Goal: Task Accomplishment & Management: Complete application form

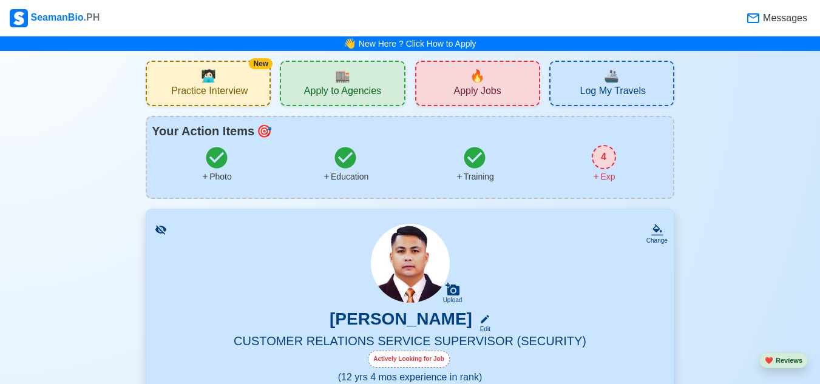
click at [600, 155] on div "4" at bounding box center [604, 157] width 24 height 24
click at [496, 88] on span "Apply Jobs" at bounding box center [476, 92] width 47 height 15
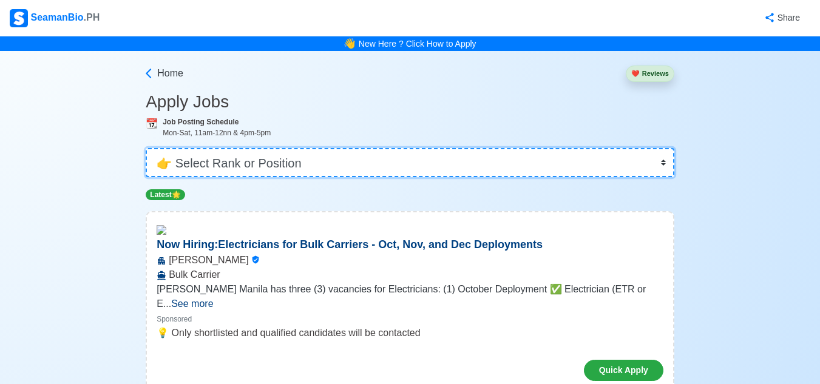
click at [426, 166] on select "👉 Select Rank or Position Master Chief Officer 2nd Officer 3rd Officer Junior O…" at bounding box center [410, 162] width 529 height 29
select select "Others"
click at [147, 148] on select "👉 Select Rank or Position Master Chief Officer 2nd Officer 3rd Officer Junior O…" at bounding box center [410, 162] width 529 height 29
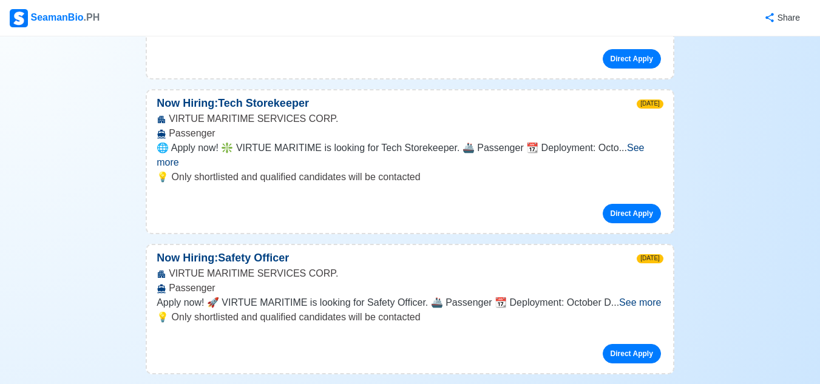
scroll to position [607, 0]
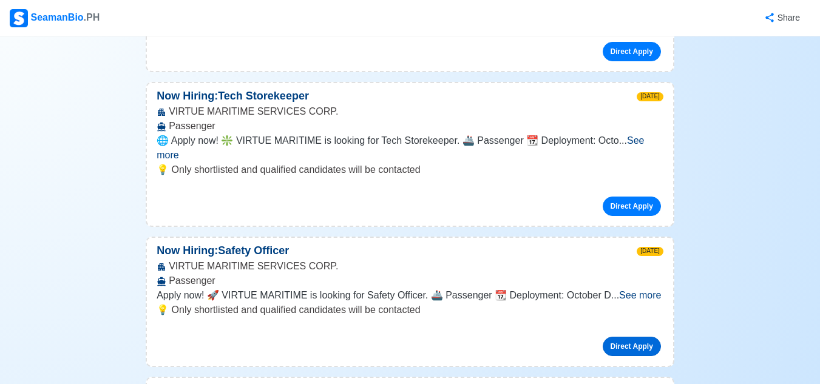
click at [640, 337] on link "Direct Apply" at bounding box center [632, 346] width 58 height 19
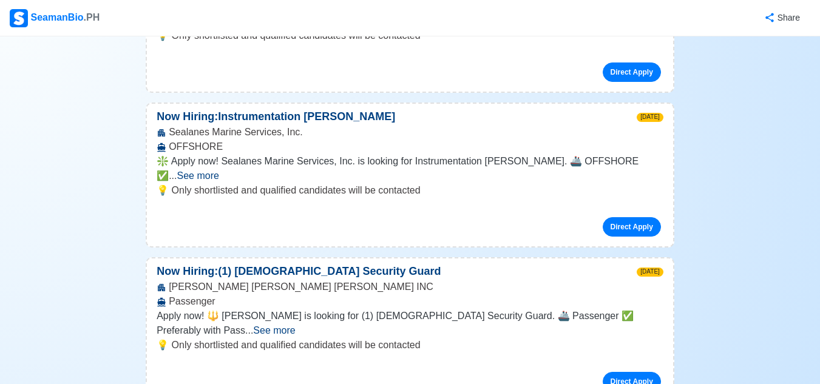
scroll to position [1639, 0]
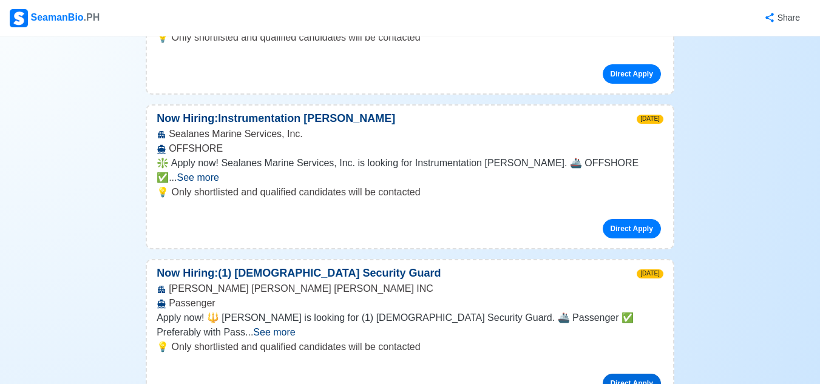
click at [640, 374] on link "Direct Apply" at bounding box center [632, 383] width 58 height 19
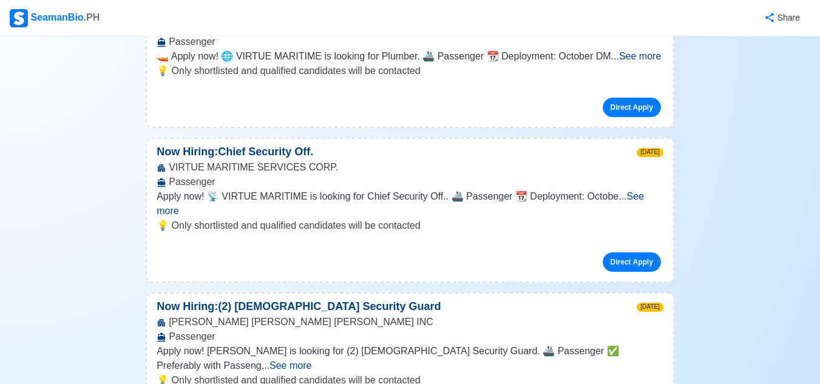
scroll to position [1153, 0]
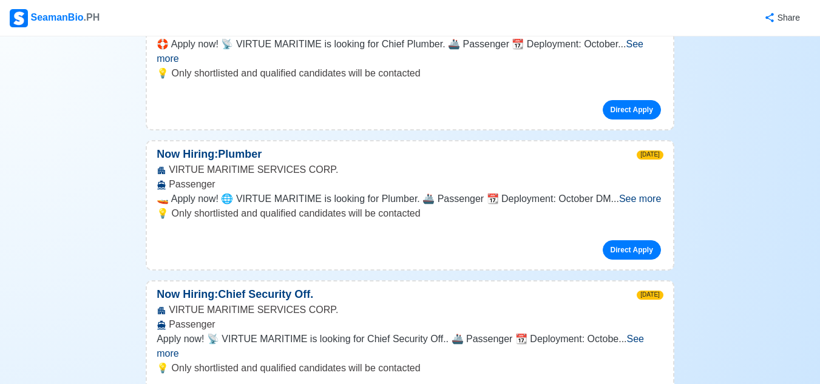
click at [214, 303] on div "VIRTUE MARITIME SERVICES CORP. Passenger" at bounding box center [410, 317] width 526 height 29
click at [242, 334] on span "Apply now! 📡 VIRTUE MARITIME is looking for Chief Security Off.. 🚢 Passenger 📆 …" at bounding box center [388, 339] width 462 height 10
click at [319, 303] on div "VIRTUE MARITIME SERVICES CORP. Passenger" at bounding box center [410, 317] width 526 height 29
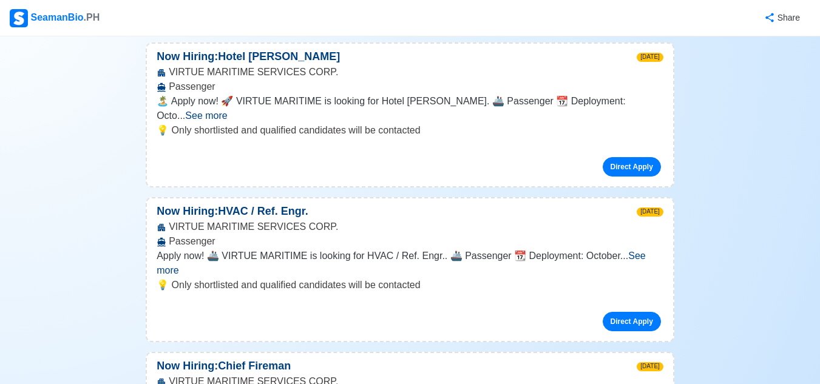
scroll to position [0, 0]
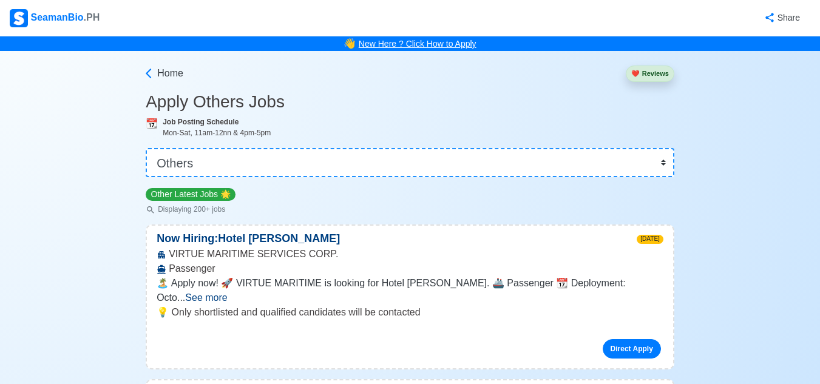
click at [431, 45] on link "New Here ? Click How to Apply" at bounding box center [418, 44] width 118 height 10
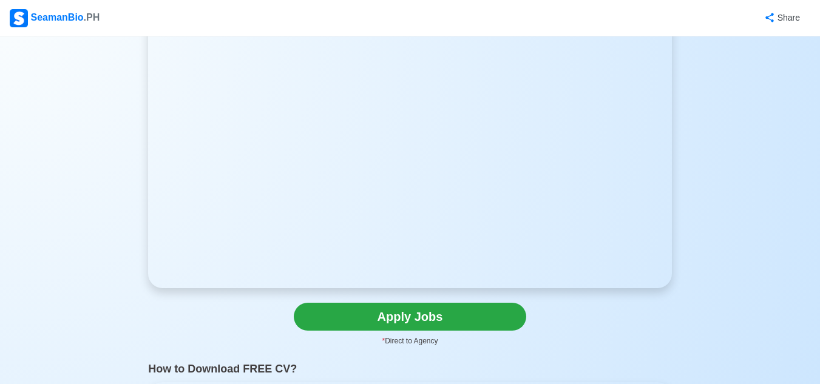
scroll to position [121, 0]
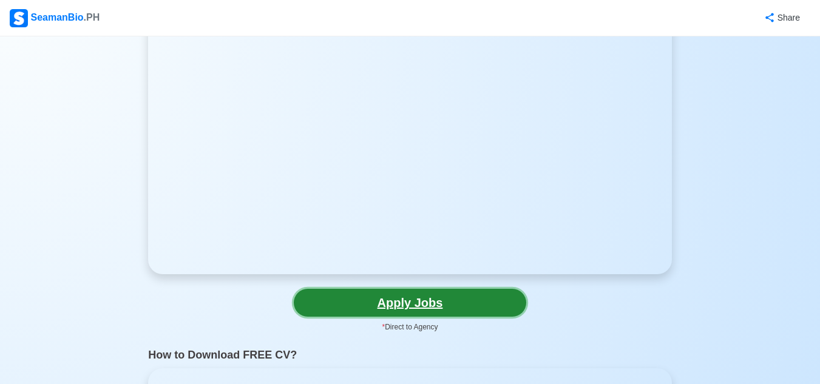
click at [435, 301] on link "Apply Jobs" at bounding box center [410, 303] width 232 height 28
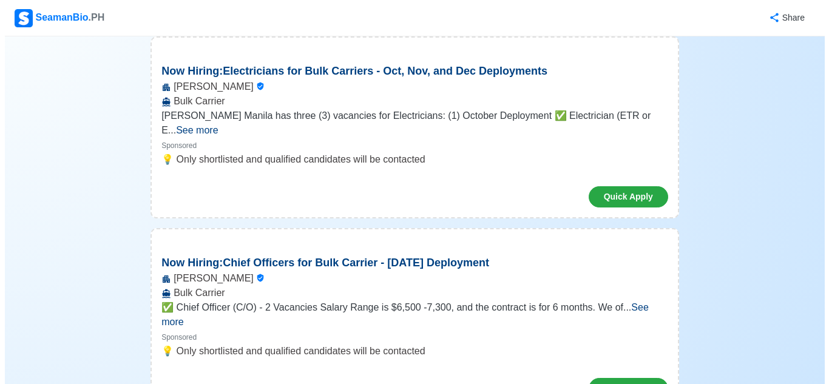
scroll to position [182, 0]
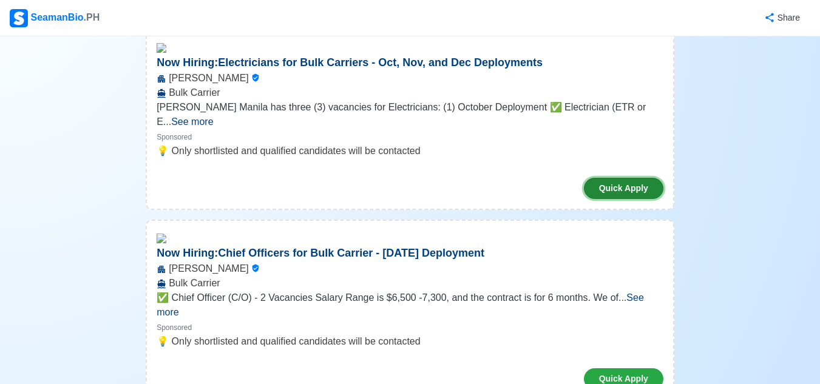
click at [633, 178] on button "Quick Apply" at bounding box center [624, 188] width 80 height 21
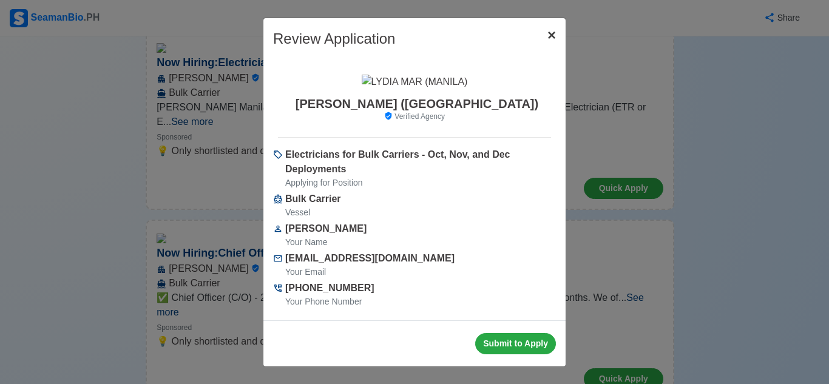
click at [547, 35] on span "×" at bounding box center [551, 35] width 8 height 16
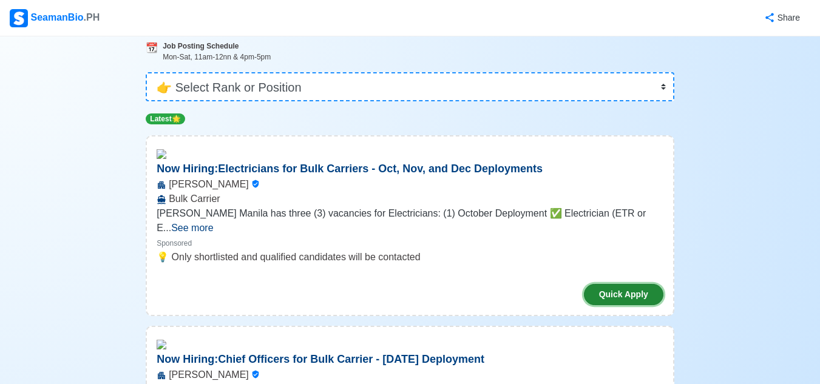
scroll to position [61, 0]
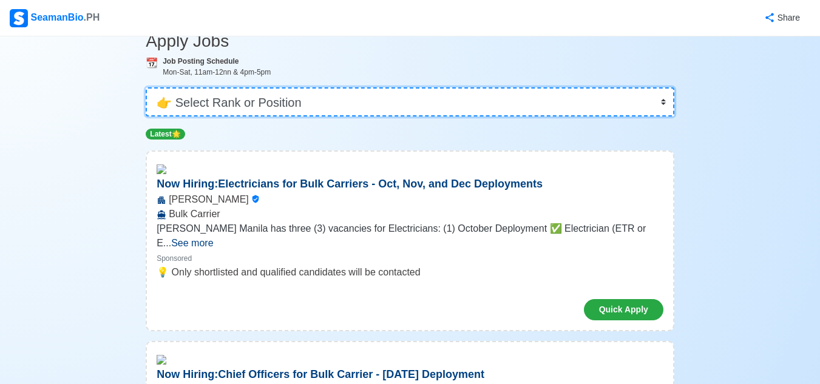
click at [588, 100] on select "👉 Select Rank or Position Master Chief Officer 2nd Officer 3rd Officer Junior O…" at bounding box center [410, 101] width 529 height 29
click at [147, 117] on select "👉 Select Rank or Position Master Chief Officer 2nd Officer 3rd Officer Junior O…" at bounding box center [410, 101] width 529 height 29
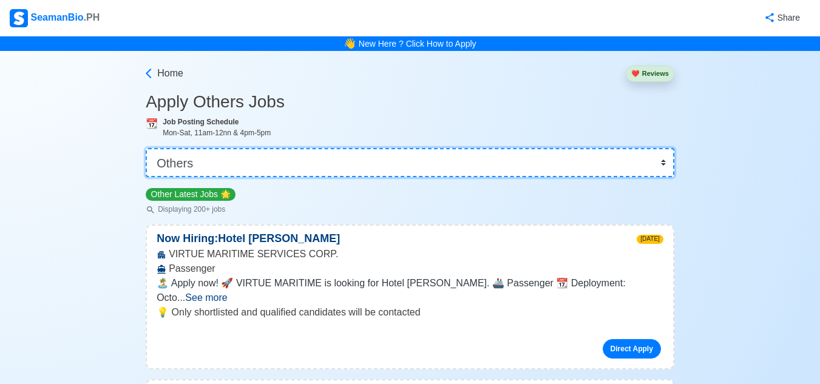
click at [666, 162] on select "👉 Select Rank or Position Master Chief Officer 2nd Officer 3rd Officer Junior O…" at bounding box center [410, 162] width 529 height 29
select select "Cadet"
click at [147, 148] on select "👉 Select Rank or Position Master Chief Officer 2nd Officer 3rd Officer Junior O…" at bounding box center [410, 162] width 529 height 29
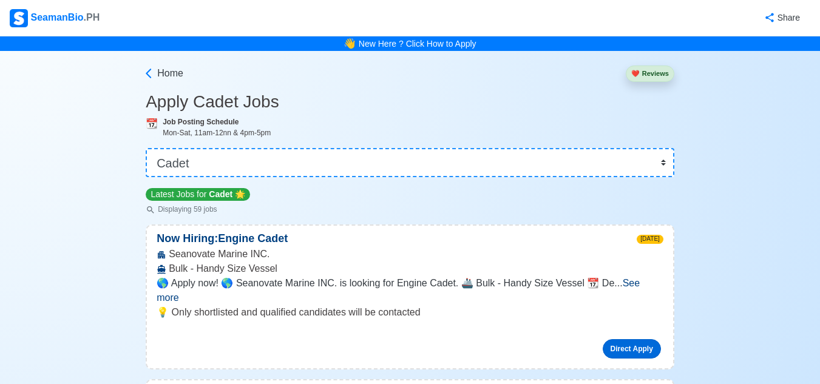
click at [637, 339] on link "Direct Apply" at bounding box center [632, 348] width 58 height 19
click at [443, 45] on link "New Here ? Click How to Apply" at bounding box center [418, 44] width 118 height 10
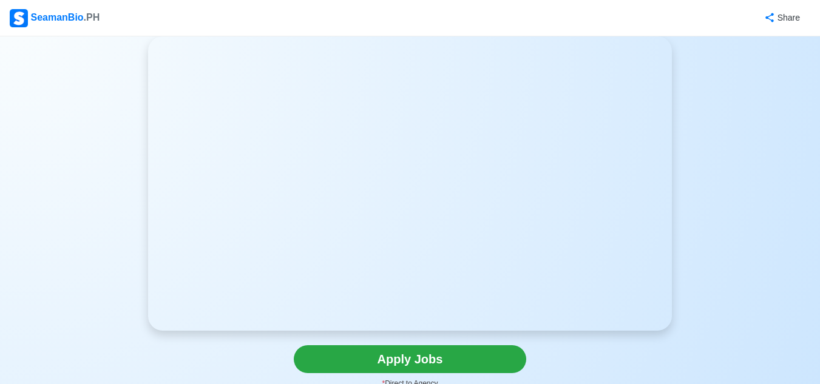
scroll to position [121, 0]
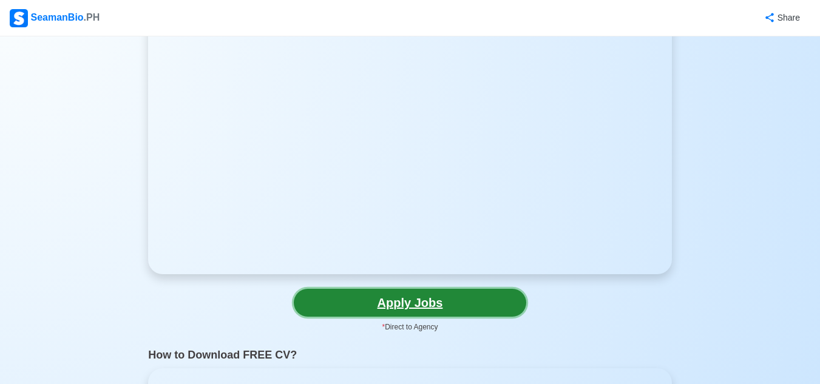
click at [427, 305] on link "Apply Jobs" at bounding box center [410, 303] width 232 height 28
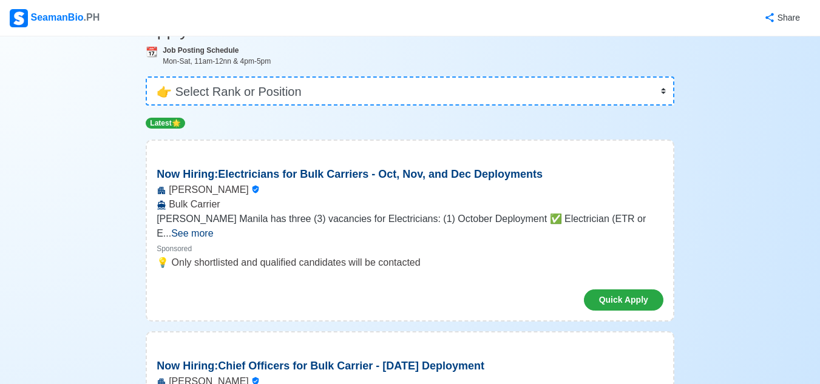
scroll to position [182, 0]
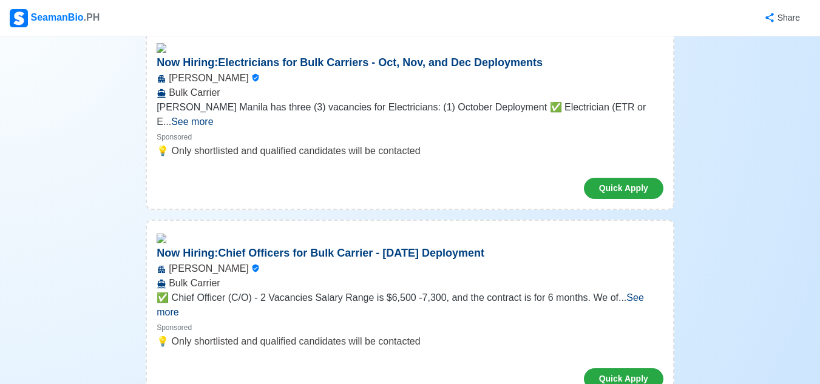
click at [638, 293] on span "See more" at bounding box center [400, 305] width 487 height 25
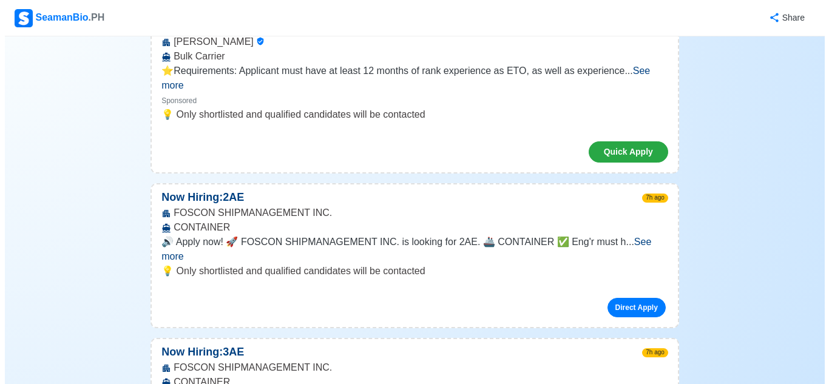
scroll to position [668, 0]
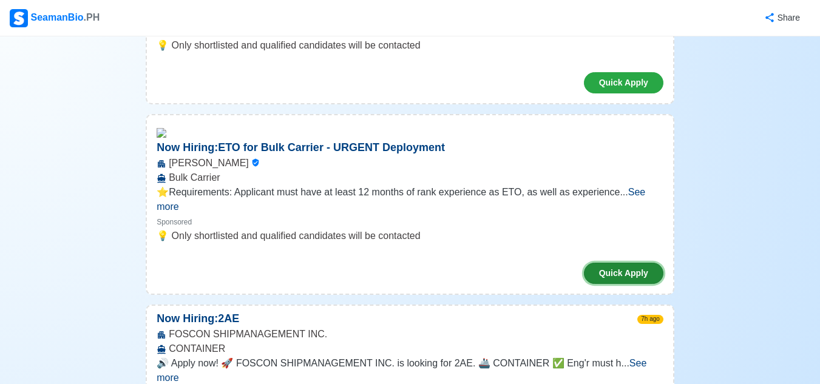
click at [634, 263] on button "Quick Apply" at bounding box center [624, 273] width 80 height 21
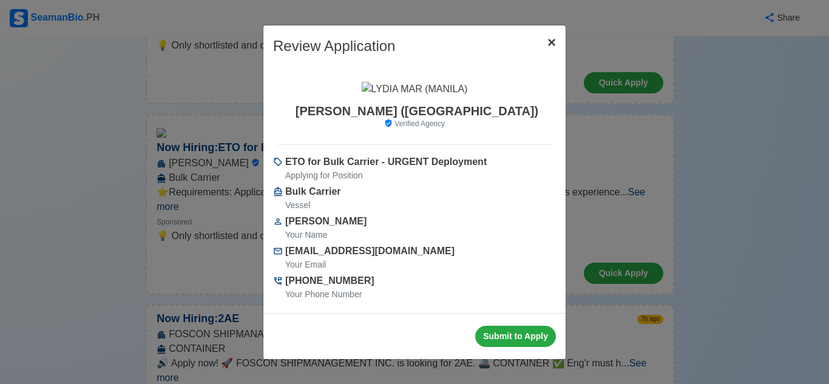
click at [554, 40] on span "×" at bounding box center [551, 42] width 8 height 16
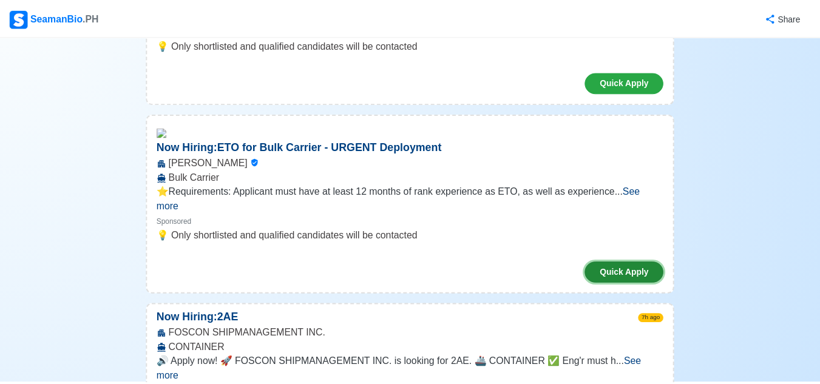
scroll to position [728, 0]
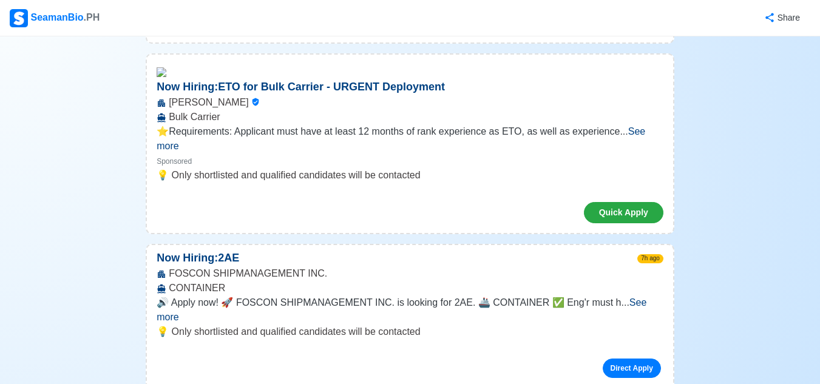
click at [630, 359] on link "Direct Apply" at bounding box center [632, 368] width 58 height 19
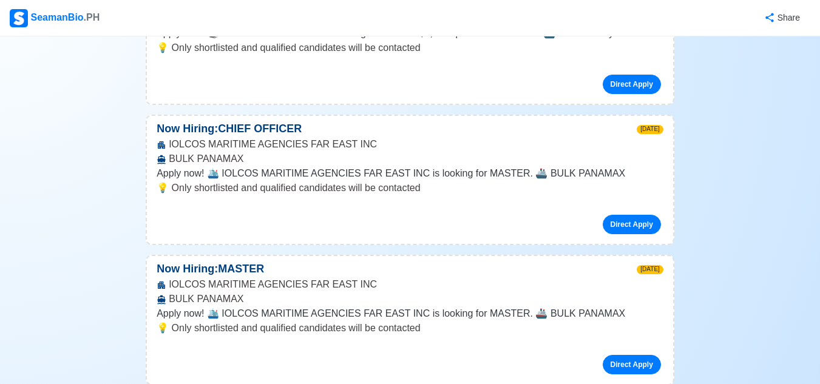
scroll to position [0, 0]
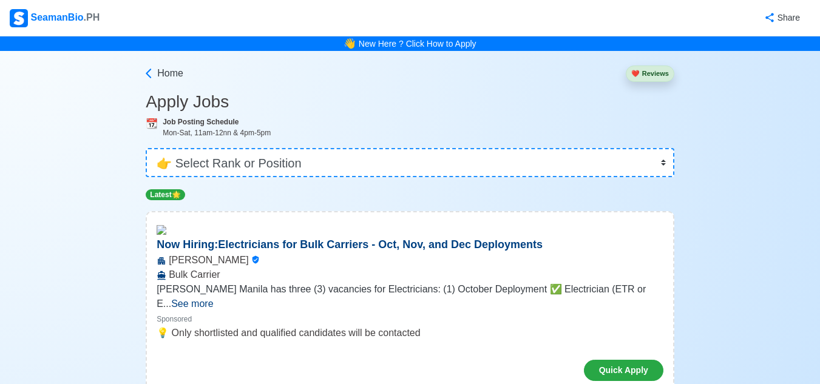
click at [661, 72] on button "❤️ Reviews" at bounding box center [650, 74] width 49 height 16
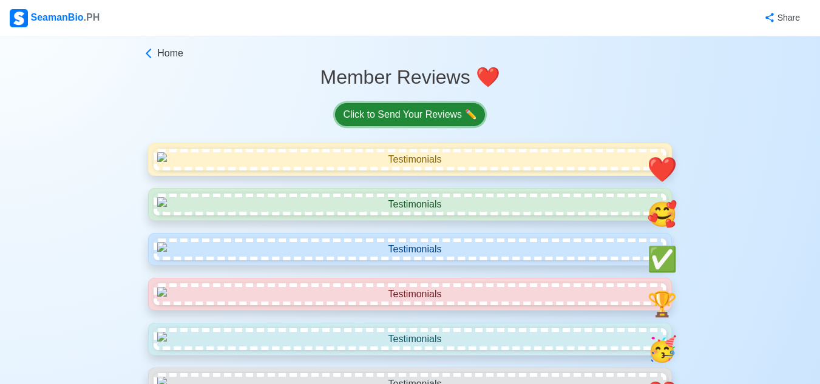
click at [399, 117] on link "Click to Send Your Reviews ✏️" at bounding box center [409, 114] width 149 height 23
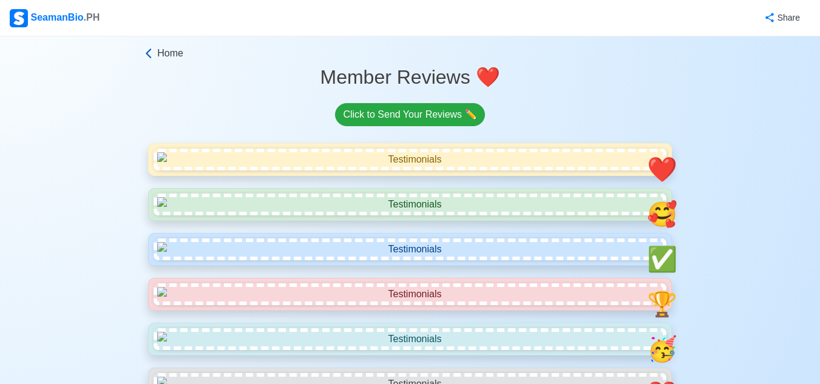
click at [151, 55] on icon at bounding box center [149, 53] width 12 height 12
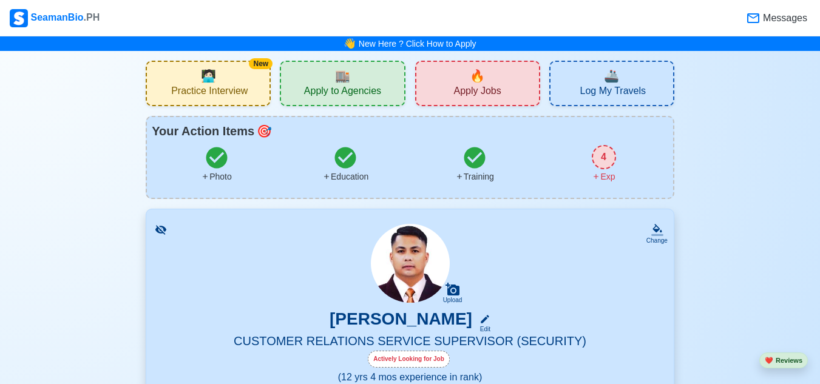
click at [351, 87] on span "Apply to Agencies" at bounding box center [342, 92] width 77 height 15
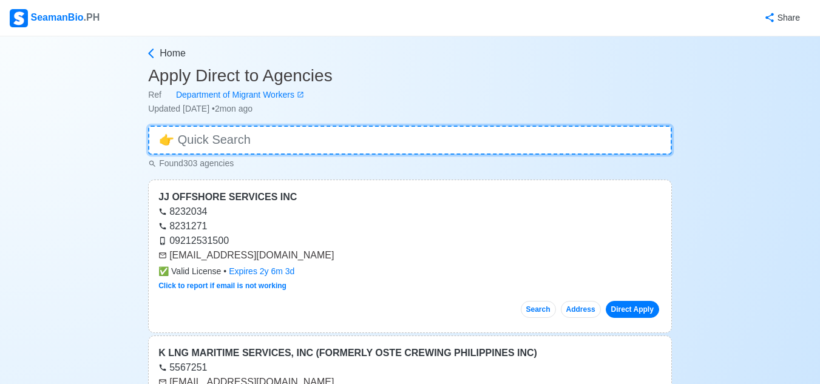
click at [289, 139] on input at bounding box center [410, 140] width 524 height 29
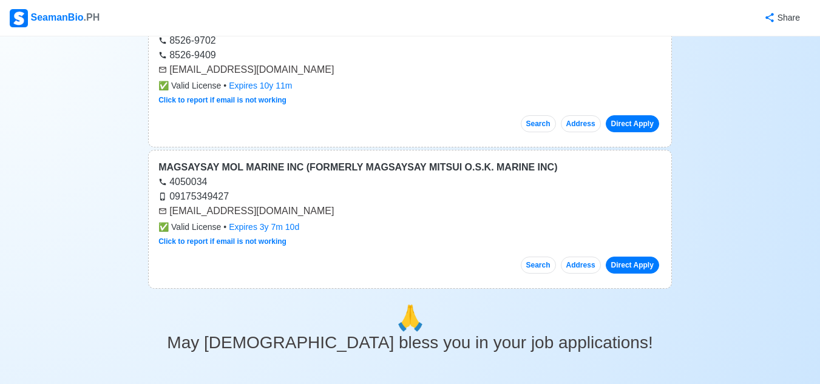
scroll to position [243, 0]
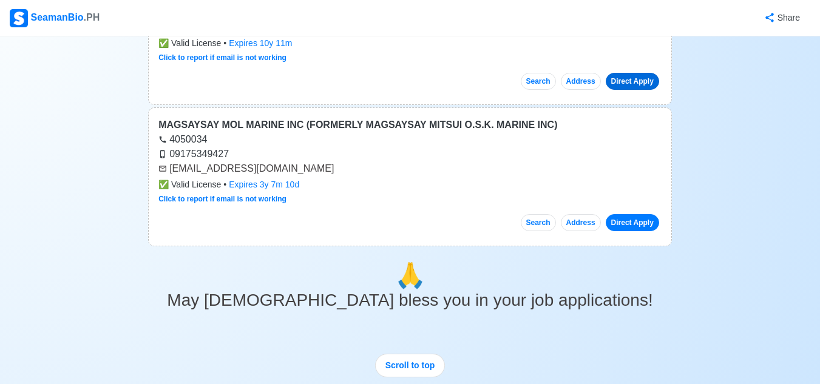
click at [629, 84] on link "Direct Apply" at bounding box center [632, 81] width 53 height 17
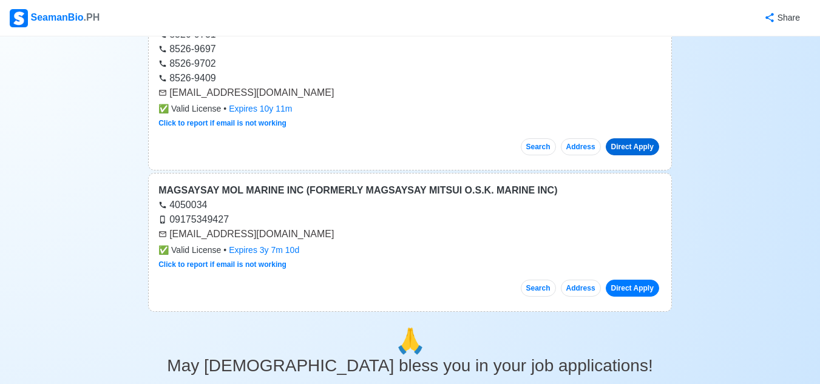
scroll to position [121, 0]
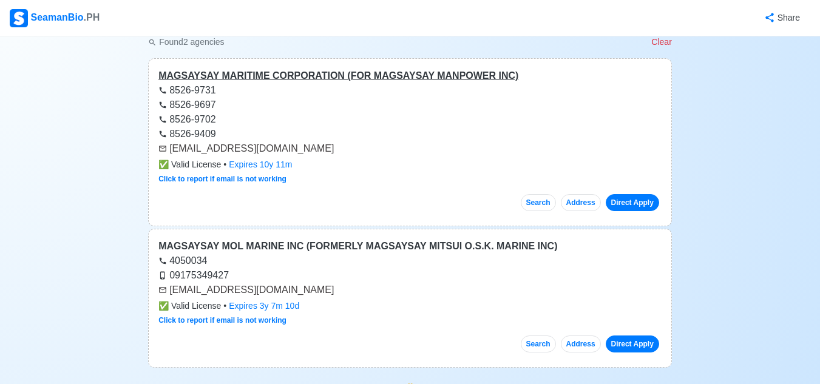
click at [262, 74] on div "MAGSAYSAY MARITIME CORPORATION (FOR MAGSAYSAY MANPOWER INC)" at bounding box center [409, 76] width 503 height 15
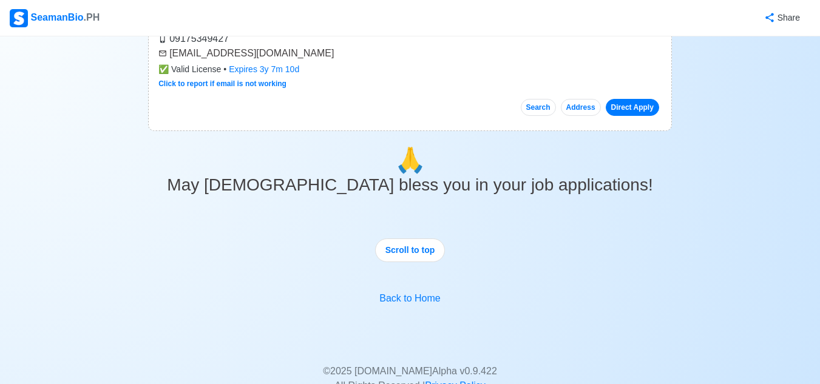
scroll to position [0, 0]
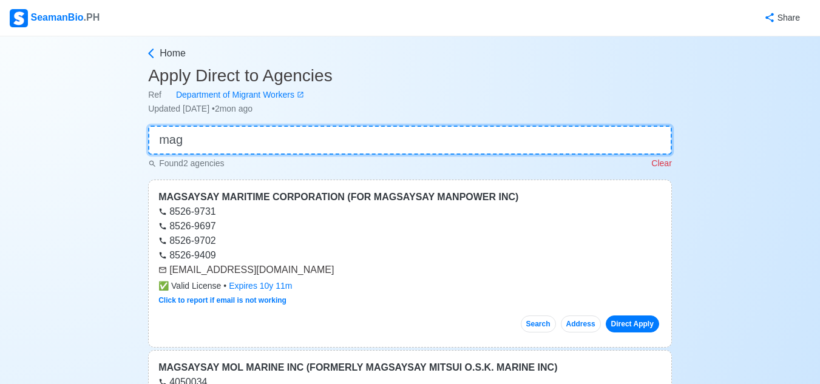
drag, startPoint x: 308, startPoint y: 127, endPoint x: 308, endPoint y: 135, distance: 8.5
click at [308, 127] on input "mag" at bounding box center [410, 140] width 524 height 29
type input "m"
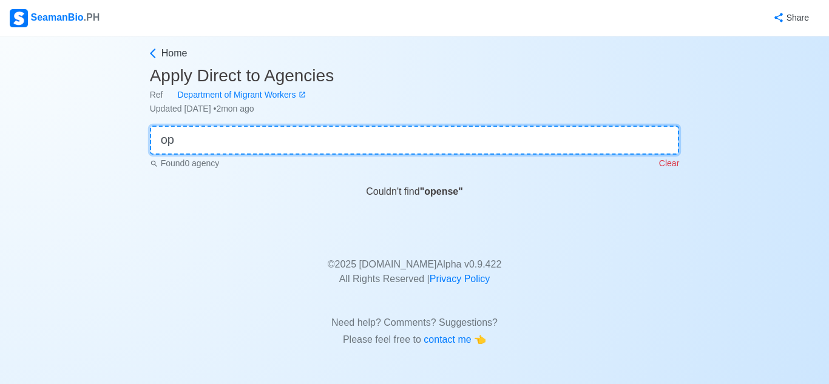
type input "o"
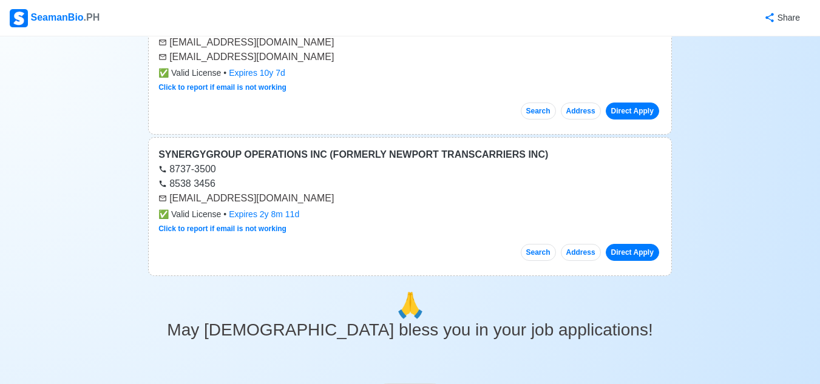
scroll to position [364, 0]
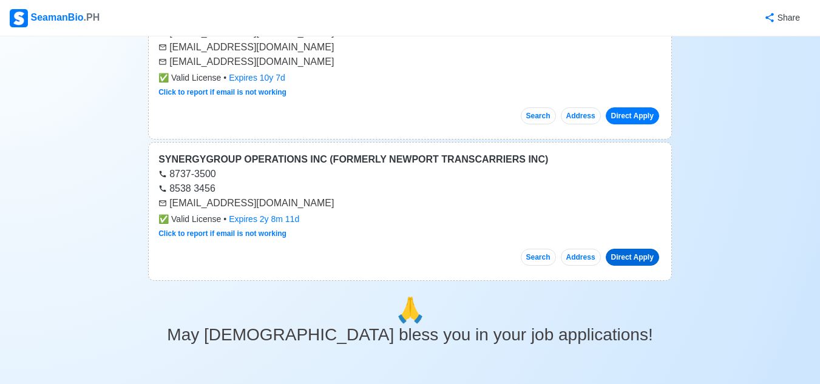
type input "[PERSON_NAME]"
click at [635, 259] on link "Direct Apply" at bounding box center [632, 257] width 53 height 17
click at [307, 159] on div "SYNERGYGROUP OPERATIONS INC (FORMERLY NEWPORT TRANSCARRIERS INC)" at bounding box center [409, 159] width 503 height 15
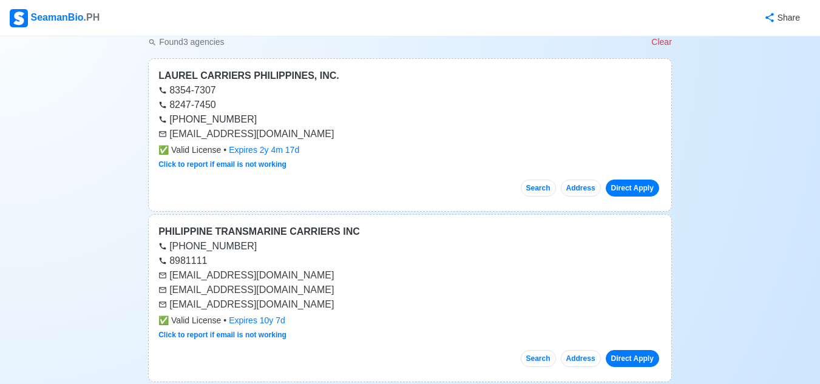
scroll to position [0, 0]
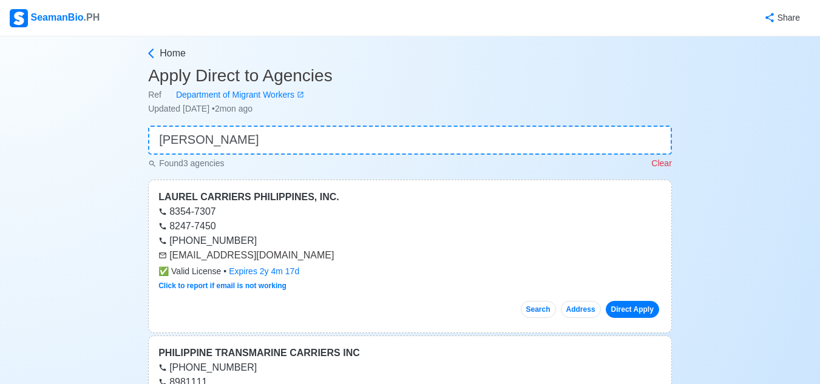
click at [660, 166] on p "Clear" at bounding box center [661, 163] width 20 height 13
click at [155, 55] on icon at bounding box center [151, 53] width 12 height 12
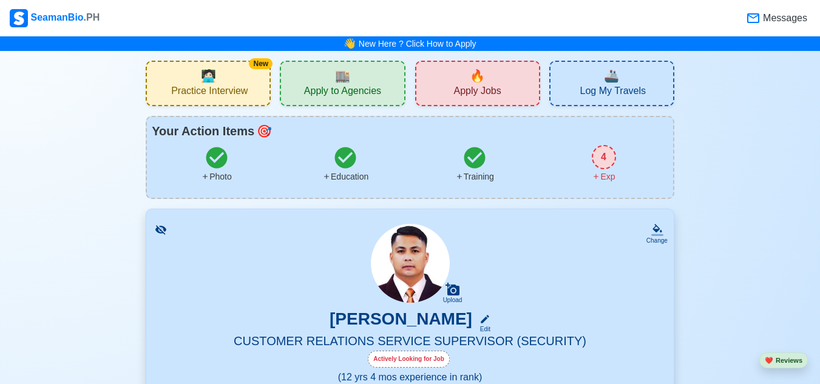
click at [753, 18] on icon at bounding box center [753, 18] width 15 height 15
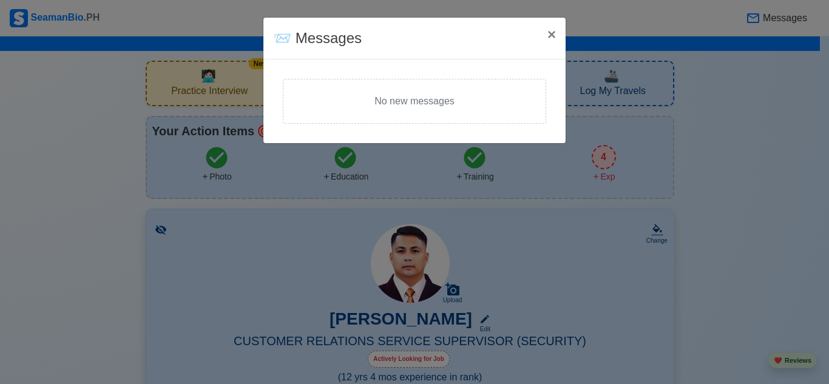
click at [436, 100] on div "No new messages" at bounding box center [414, 101] width 263 height 45
click at [327, 50] on div "📨 Messages × Close" at bounding box center [414, 39] width 302 height 42
click at [547, 33] on span "×" at bounding box center [551, 34] width 8 height 16
